Goal: Check status

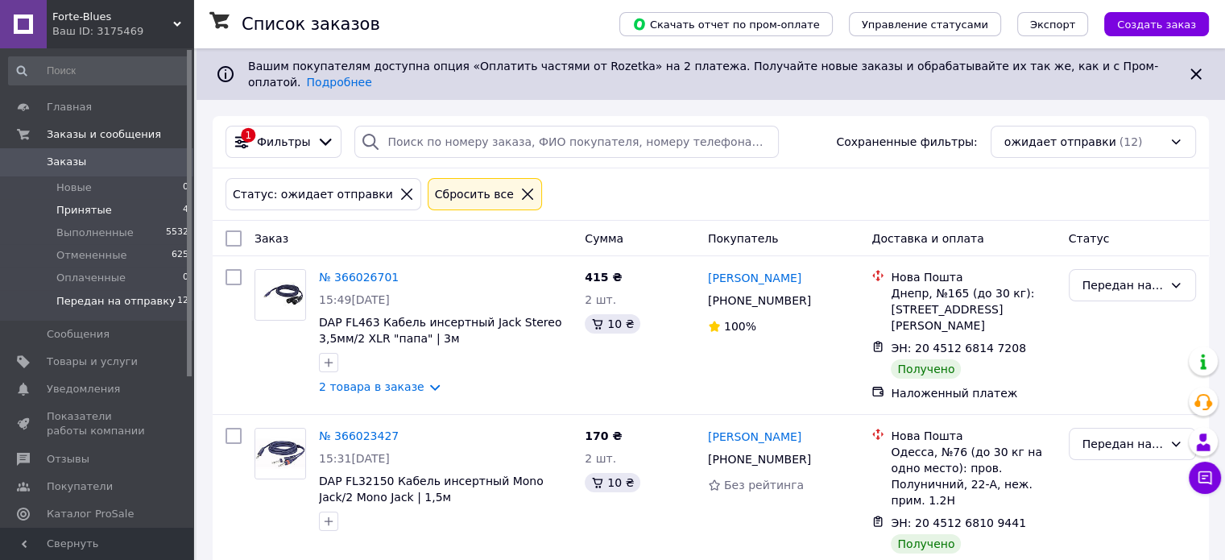
click at [86, 211] on span "Принятые" at bounding box center [84, 210] width 56 height 14
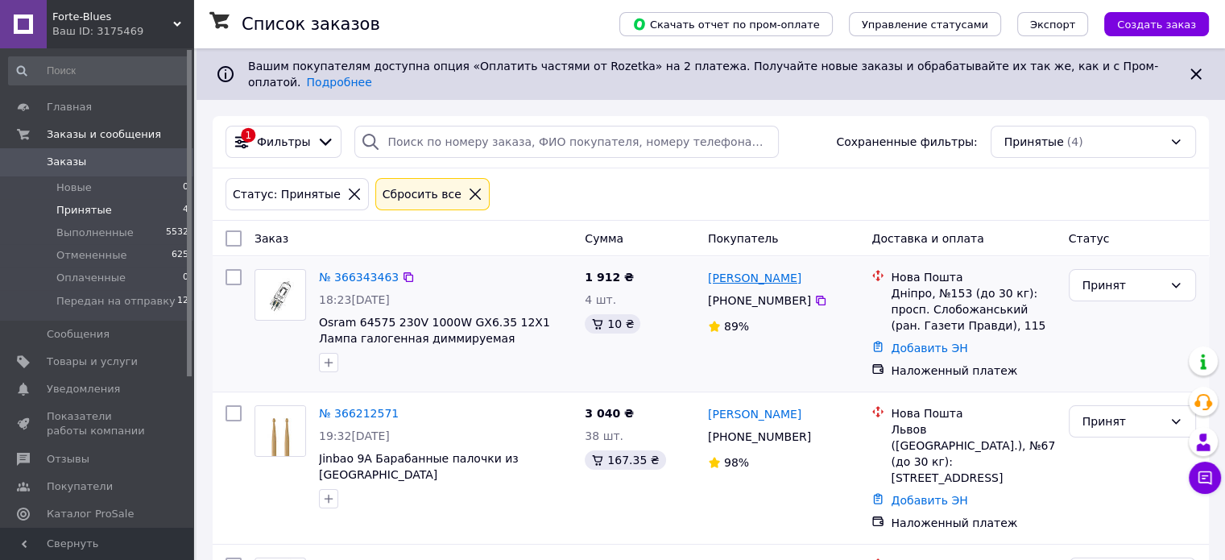
click at [755, 270] on link "[PERSON_NAME]" at bounding box center [754, 278] width 93 height 16
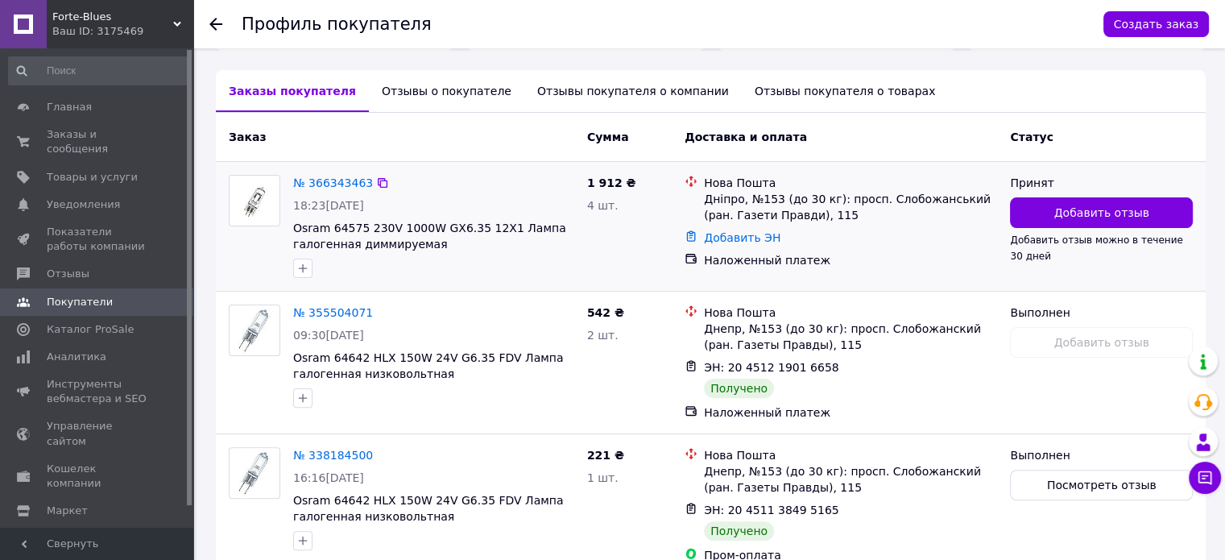
scroll to position [403, 0]
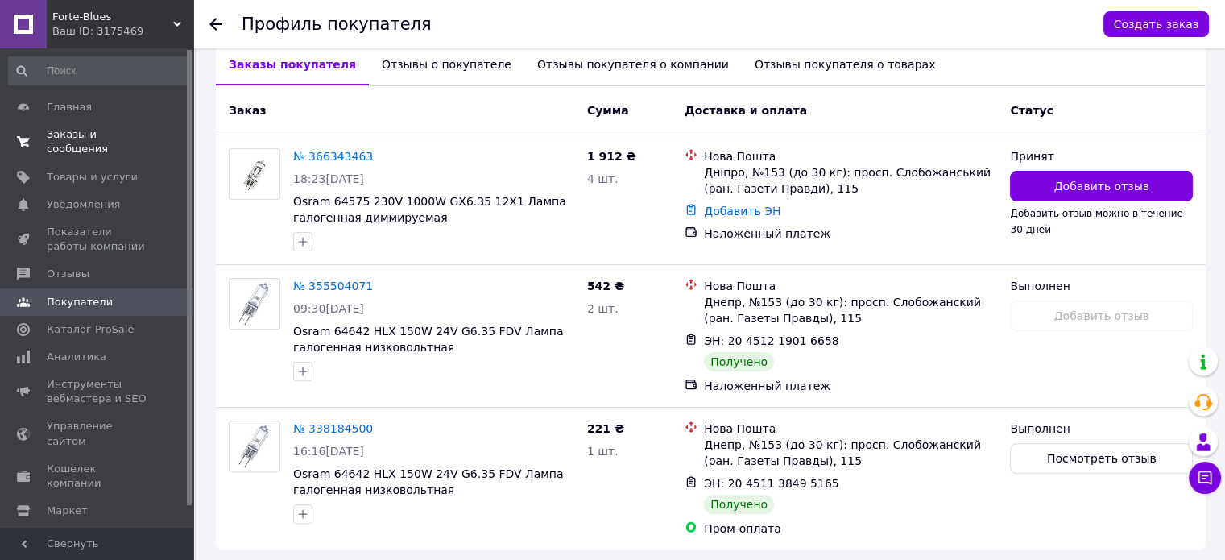
click at [94, 134] on span "Заказы и сообщения" at bounding box center [98, 141] width 102 height 29
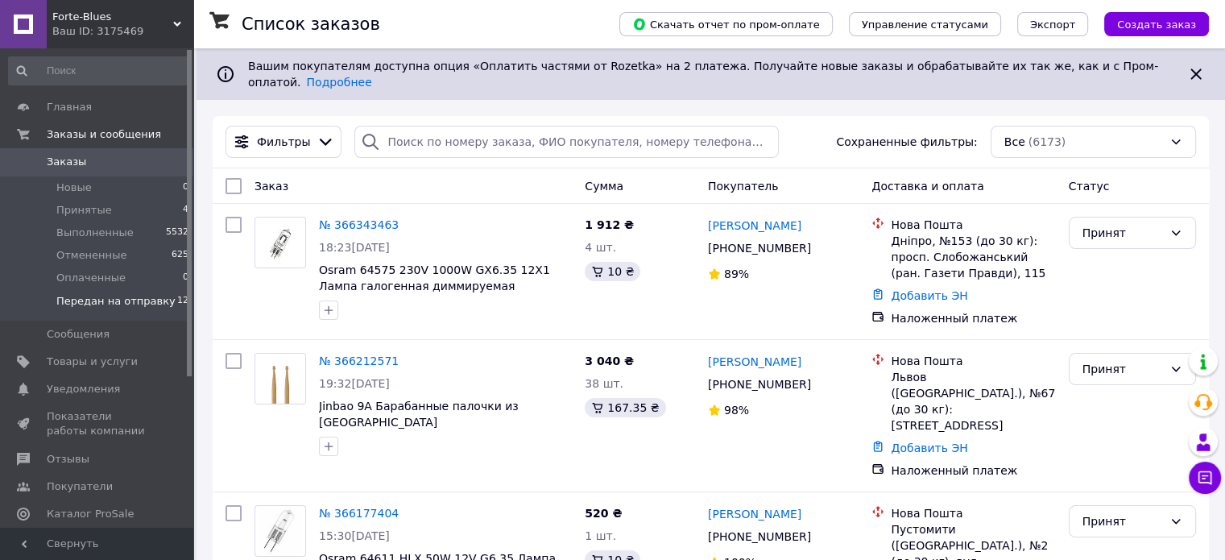
click at [114, 304] on span "Передан на отправку" at bounding box center [115, 301] width 119 height 14
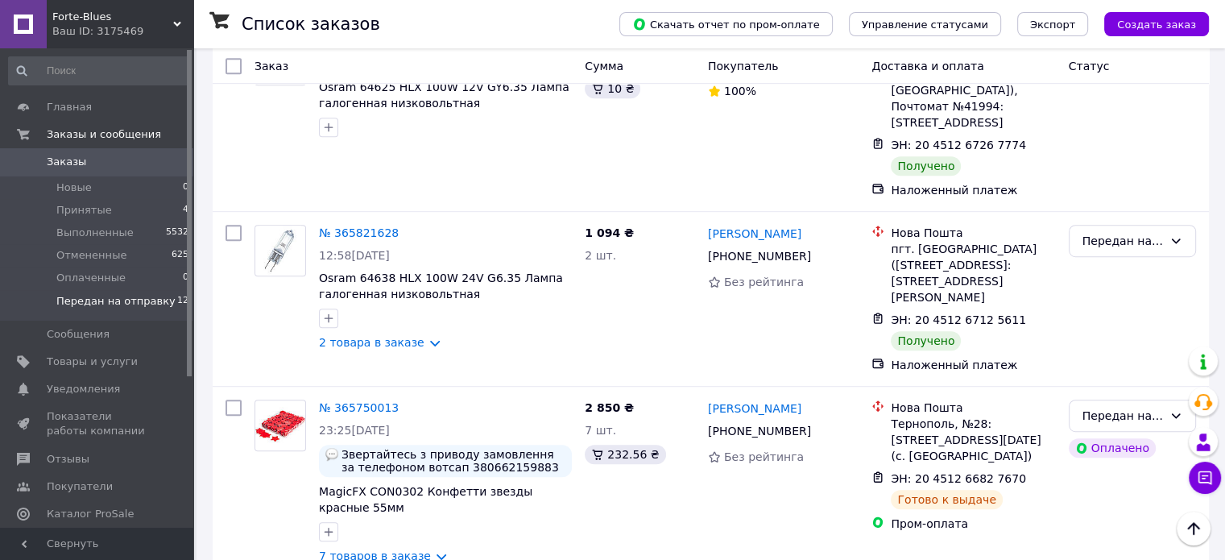
scroll to position [780, 0]
